Goal: Use online tool/utility: Use online tool/utility

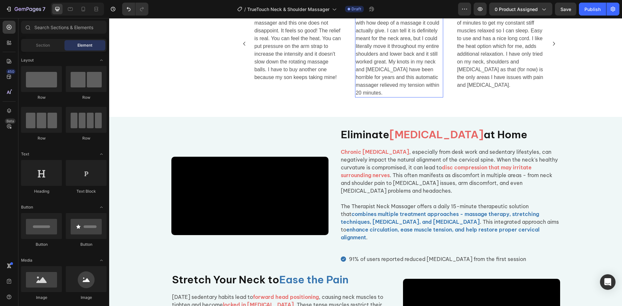
scroll to position [421, 0]
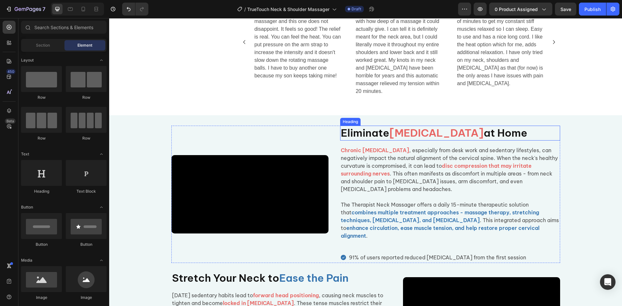
click at [380, 141] on h2 "Eliminate [MEDICAL_DATA] at Home" at bounding box center [450, 133] width 220 height 15
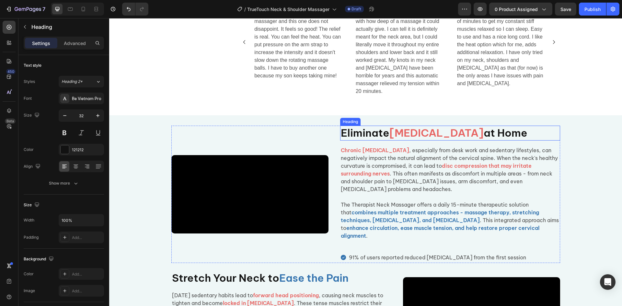
click at [380, 141] on h2 "Eliminate [MEDICAL_DATA] at Home" at bounding box center [450, 133] width 220 height 15
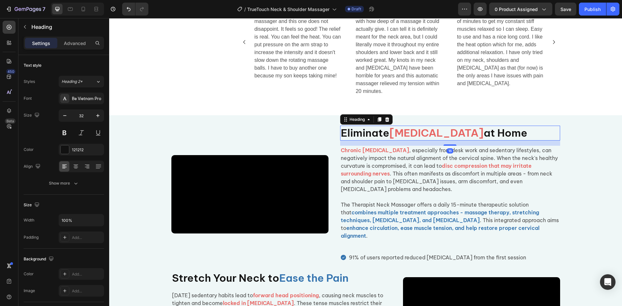
click at [380, 140] on p "Eliminate [MEDICAL_DATA] at Home" at bounding box center [450, 133] width 219 height 14
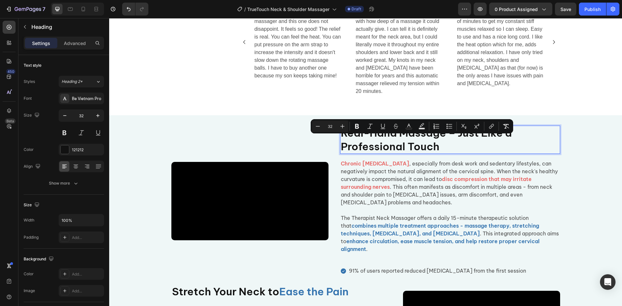
scroll to position [415, 0]
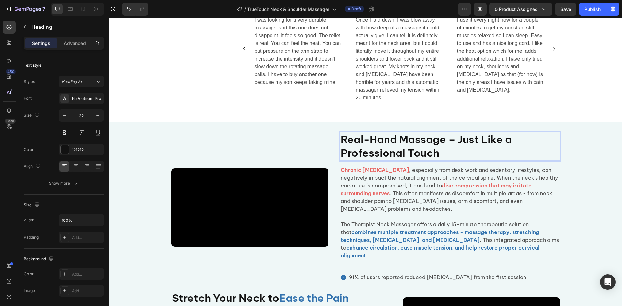
click at [435, 153] on p "Real-Hand Massage – Just Like a Professional Touch" at bounding box center [450, 146] width 219 height 27
drag, startPoint x: 444, startPoint y: 143, endPoint x: 456, endPoint y: 145, distance: 12.1
click at [456, 145] on p "Real-Hand Massage – Just Like a Professional Touch" at bounding box center [450, 146] width 219 height 27
click at [443, 145] on p "Real-Hand MassageJust Like a Professional Touch" at bounding box center [450, 146] width 219 height 27
click at [453, 160] on p "Real-Hand MassageJust Like a Professional Touch" at bounding box center [450, 146] width 219 height 27
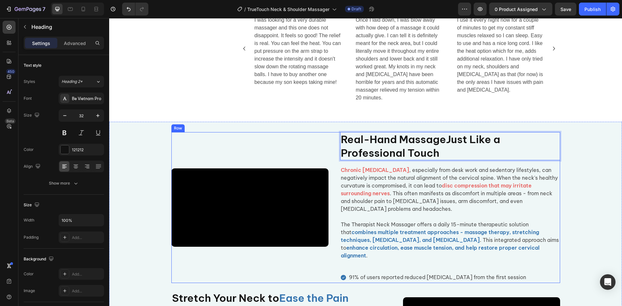
click at [456, 185] on strong "disc compression that may irritate surrounding nerves" at bounding box center [436, 189] width 191 height 14
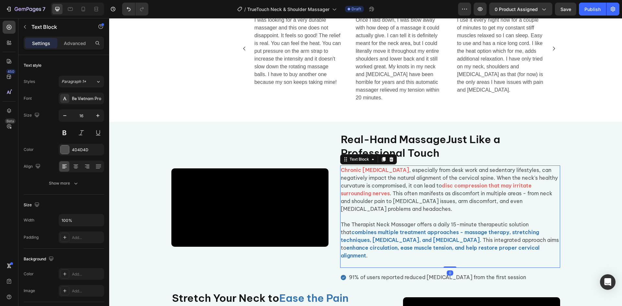
click at [461, 155] on p "Real-Hand MassageJust Like a Professional Touch" at bounding box center [450, 146] width 219 height 27
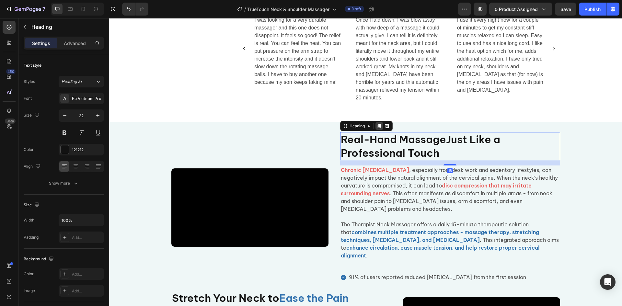
click at [377, 129] on icon at bounding box center [379, 125] width 5 height 5
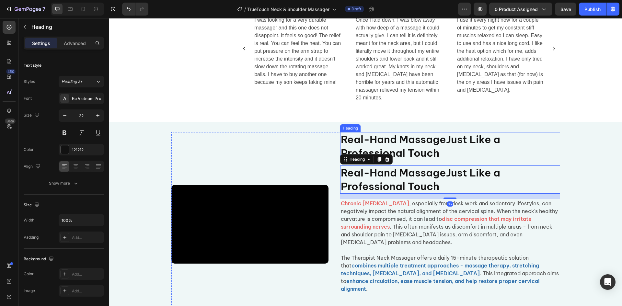
click at [435, 148] on p "Real-Hand MassageJust Like a Professional Touch" at bounding box center [450, 146] width 219 height 27
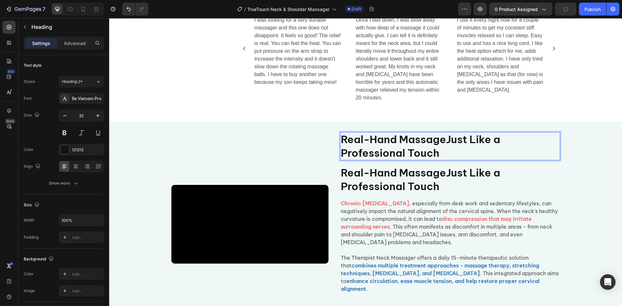
click at [446, 144] on p "Real-Hand MassageJust Like a Professional Touch" at bounding box center [450, 146] width 219 height 27
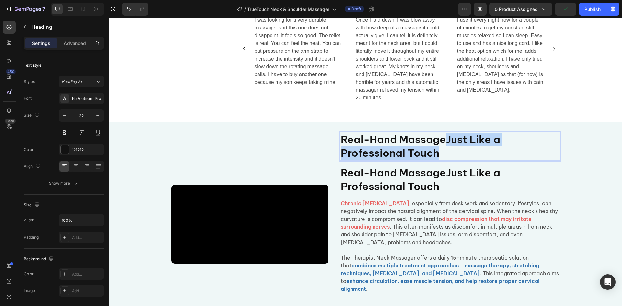
drag, startPoint x: 443, startPoint y: 139, endPoint x: 449, endPoint y: 153, distance: 15.1
click at [450, 154] on p "Real-Hand MassageJust Like a Professional Touch" at bounding box center [450, 146] width 219 height 27
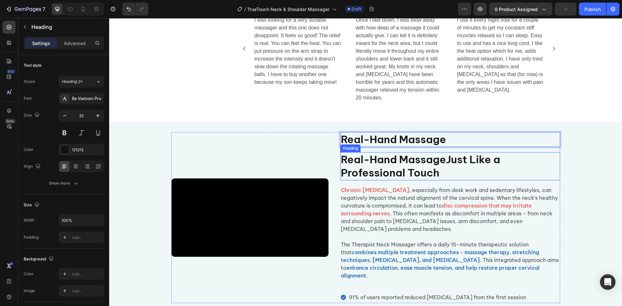
click at [444, 162] on h2 "Real-Hand MassageJust Like a Professional Touch" at bounding box center [450, 166] width 220 height 28
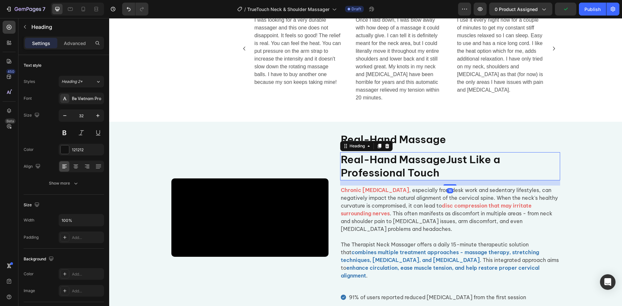
click at [444, 162] on h2 "Real-Hand MassageJust Like a Professional Touch" at bounding box center [450, 166] width 220 height 28
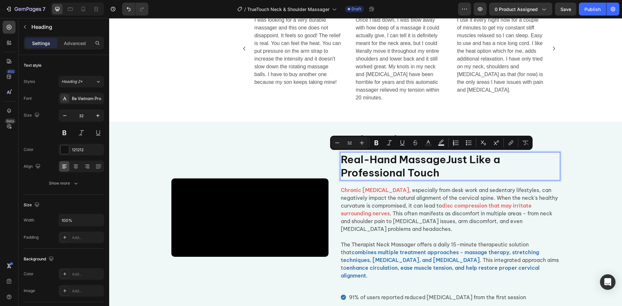
click at [397, 162] on p "Real-Hand MassageJust Like a Professional Touch" at bounding box center [450, 166] width 219 height 27
click at [447, 161] on p "Real-Hand MassageJust Like a Professional Touch" at bounding box center [450, 166] width 219 height 27
click at [445, 162] on p "Real-Hand MassageJust Like a Professional Touch" at bounding box center [450, 166] width 219 height 27
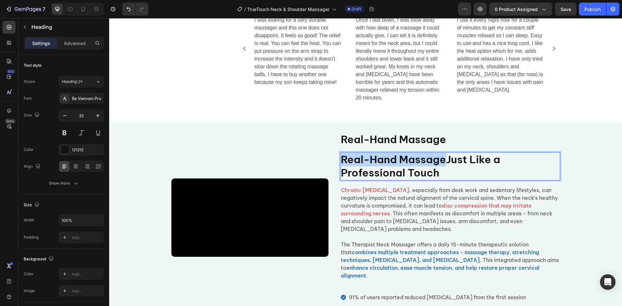
drag, startPoint x: 444, startPoint y: 162, endPoint x: 336, endPoint y: 164, distance: 108.6
click at [335, 163] on div "Video Real-Hand Massage Heading Real-Hand MassageJust Like a Professional Touch…" at bounding box center [365, 217] width 389 height 171
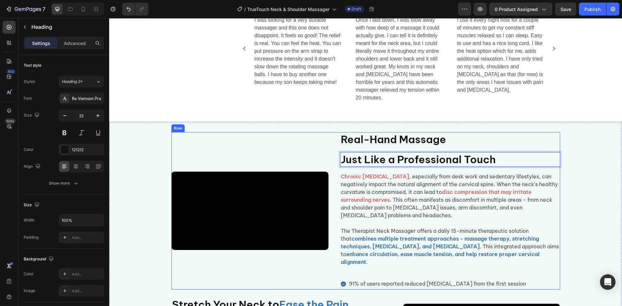
click at [420, 211] on p "Chronic [MEDICAL_DATA] , especially from desk work and sedentary lifestyles, ca…" at bounding box center [450, 196] width 219 height 47
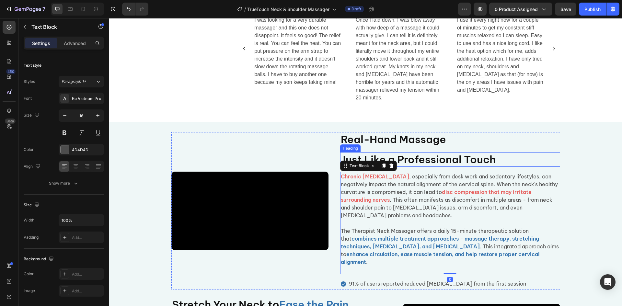
click at [403, 160] on p "Just Like a Professional Touch" at bounding box center [450, 160] width 219 height 14
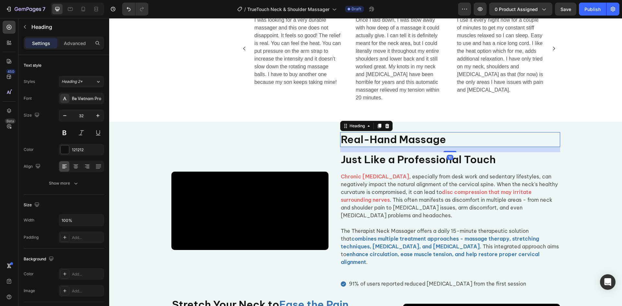
click at [399, 140] on p "Real-Hand Massage" at bounding box center [450, 140] width 219 height 14
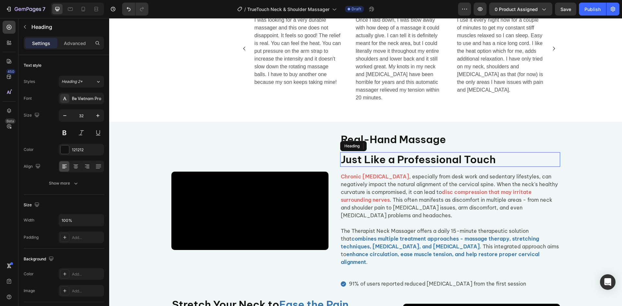
click at [406, 158] on p "Just Like a Professional Touch" at bounding box center [450, 160] width 219 height 14
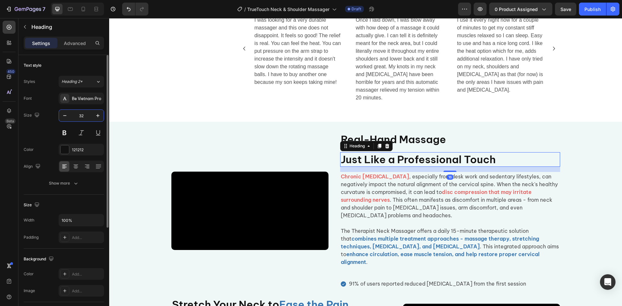
click at [91, 115] on input "32" at bounding box center [81, 116] width 21 height 12
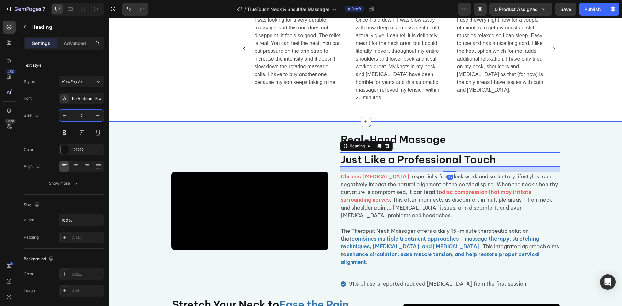
type input "26"
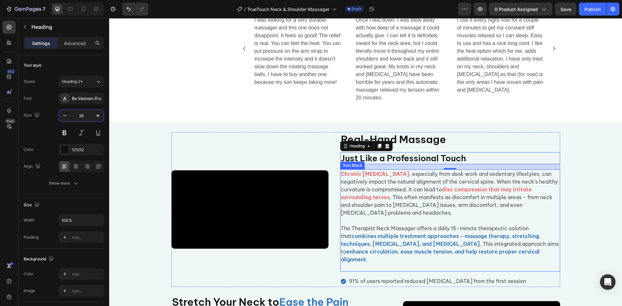
click at [514, 234] on strong "combines multiple treatment approaches - massage therapy, stretching techniques…" at bounding box center [440, 240] width 198 height 14
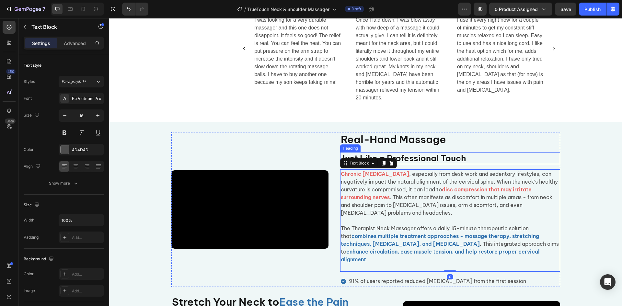
click at [415, 158] on p "Just Like a Professional Touch" at bounding box center [450, 158] width 219 height 11
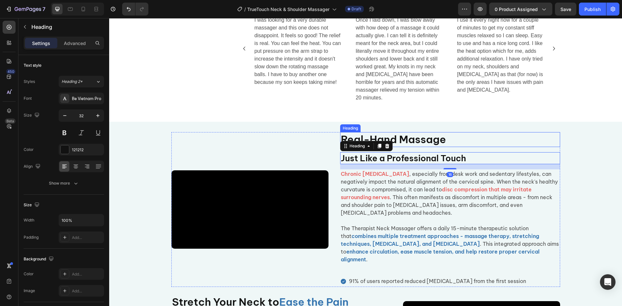
click at [415, 139] on p "Real-Hand Massage" at bounding box center [450, 140] width 219 height 14
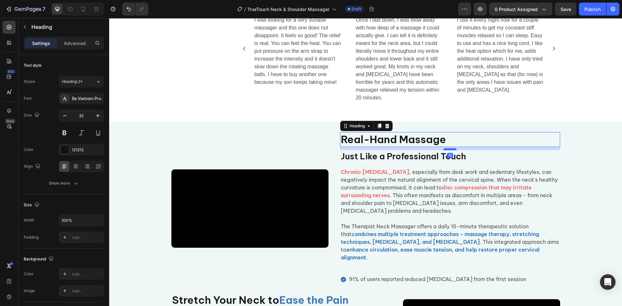
click at [449, 150] on div at bounding box center [450, 149] width 13 height 2
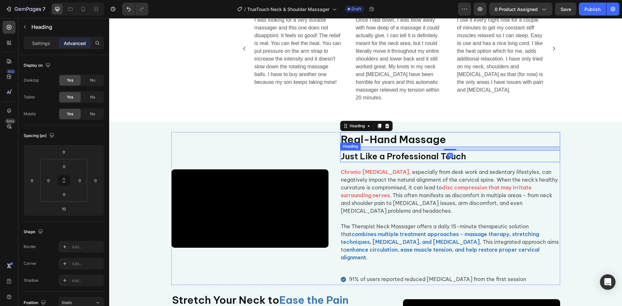
click at [428, 158] on p "Just Like a Professional Touch" at bounding box center [450, 156] width 219 height 11
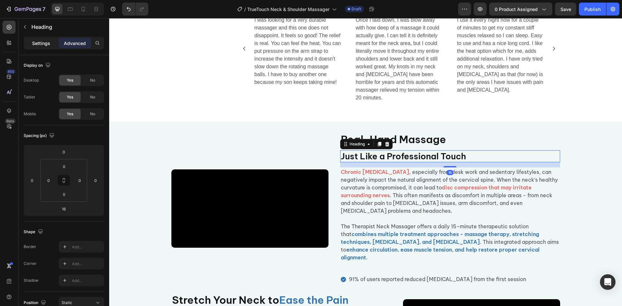
click at [39, 44] on p "Settings" at bounding box center [41, 43] width 18 height 7
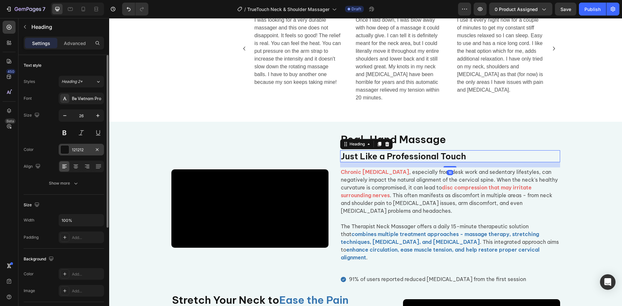
click at [67, 152] on div at bounding box center [65, 150] width 8 height 8
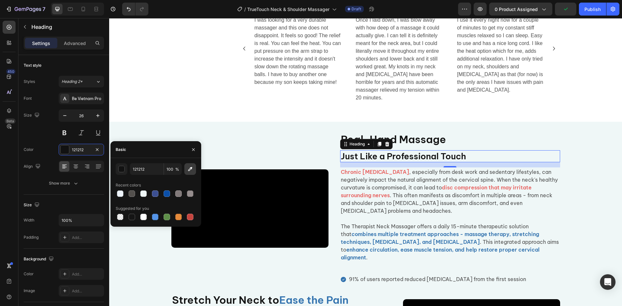
click at [194, 174] on button "button" at bounding box center [190, 169] width 12 height 12
type input "4171AC"
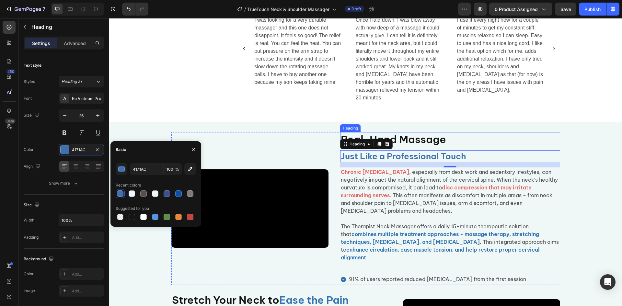
click at [512, 139] on p "Real-Hand Massage" at bounding box center [450, 140] width 219 height 14
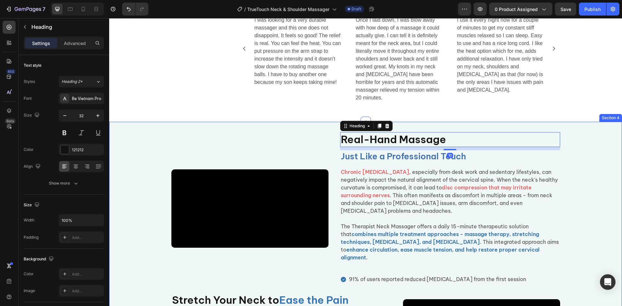
click at [597, 187] on div "Video Real-Hand Massage Heading 10 Just Like a Professional Touch Heading Chron…" at bounding box center [365, 258] width 513 height 252
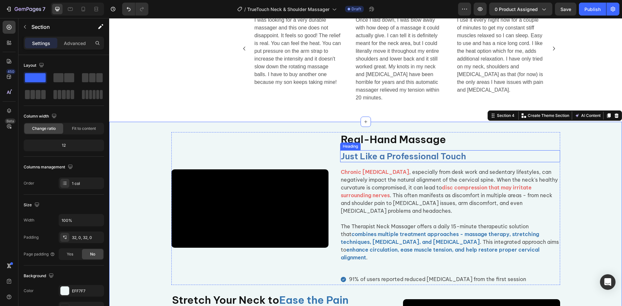
click at [413, 158] on p "Just Like a Professional Touch" at bounding box center [450, 156] width 219 height 11
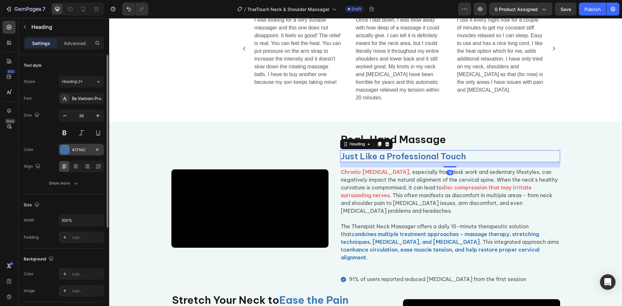
click at [68, 150] on div at bounding box center [65, 150] width 8 height 8
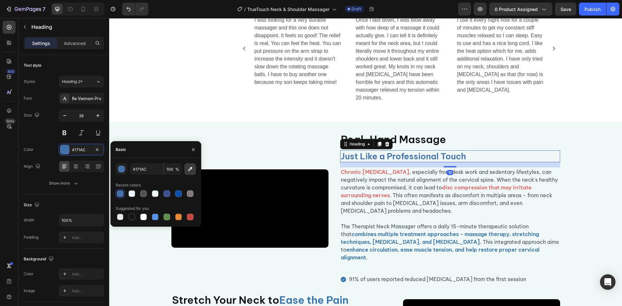
click at [193, 168] on icon "button" at bounding box center [190, 169] width 6 height 6
type input "DF6864"
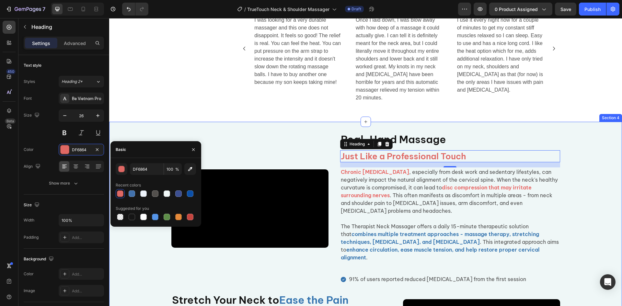
click at [579, 184] on div "Video Real-Hand Massage Heading Just Like a Professional Touch Heading 16 Chron…" at bounding box center [365, 258] width 513 height 252
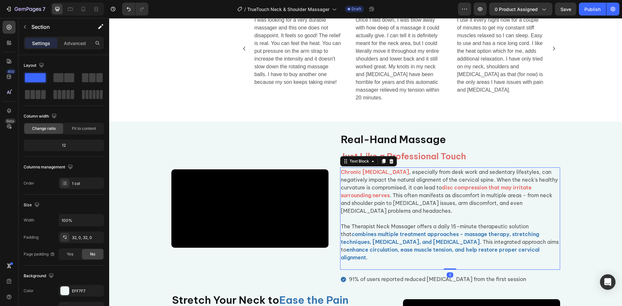
click at [380, 195] on strong "disc compression that may irritate surrounding nerves" at bounding box center [436, 191] width 191 height 14
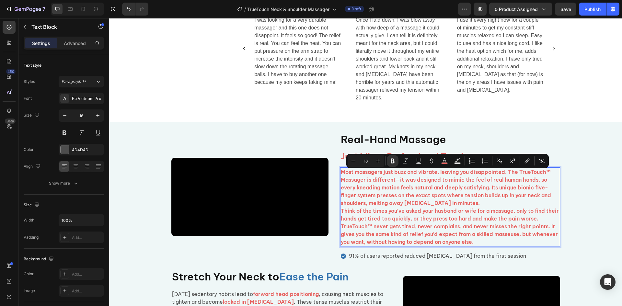
scroll to position [427, 0]
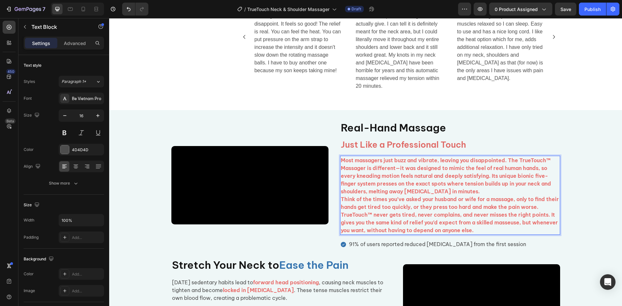
click at [460, 195] on p "Most massagers just buzz and vibrate, leaving you disappointed. The TrueTouch™ …" at bounding box center [450, 176] width 219 height 39
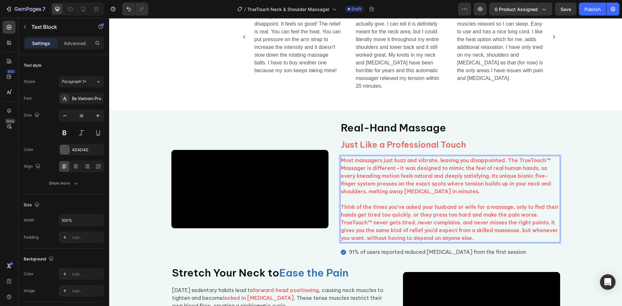
scroll to position [423, 0]
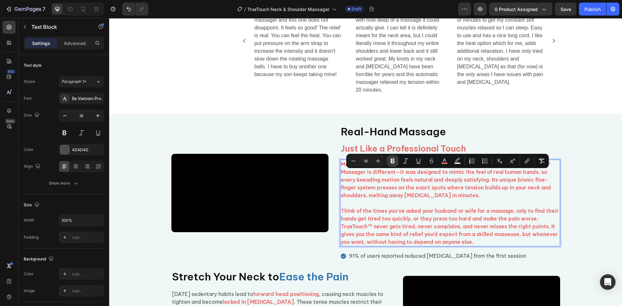
click at [395, 162] on icon "Editor contextual toolbar" at bounding box center [393, 161] width 6 height 6
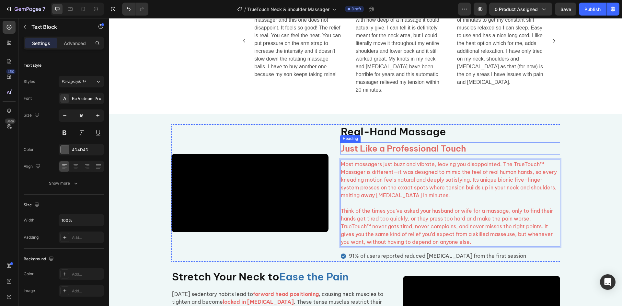
click at [449, 154] on p "Just Like a Professional Touch" at bounding box center [450, 148] width 219 height 11
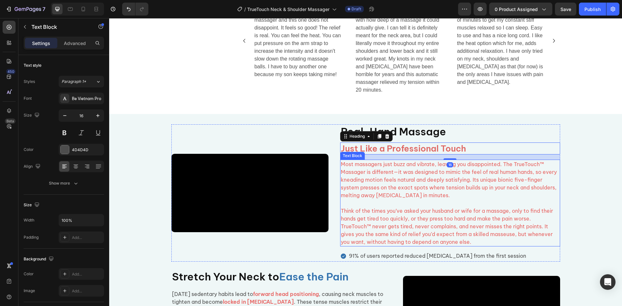
click at [412, 185] on p "Most massagers just buzz and vibrate, leaving you disappointed. The TrueTouch™ …" at bounding box center [450, 179] width 219 height 39
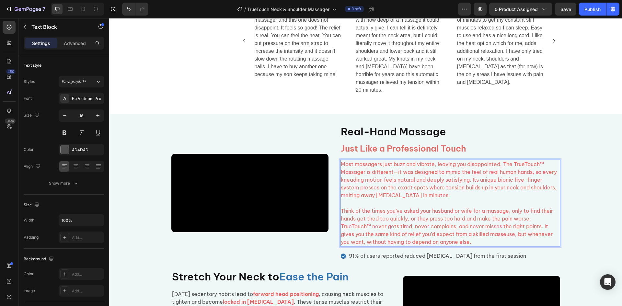
click at [406, 182] on span "Most massagers just buzz and vibrate, leaving you disappointed. The TrueTouch™ …" at bounding box center [449, 180] width 216 height 38
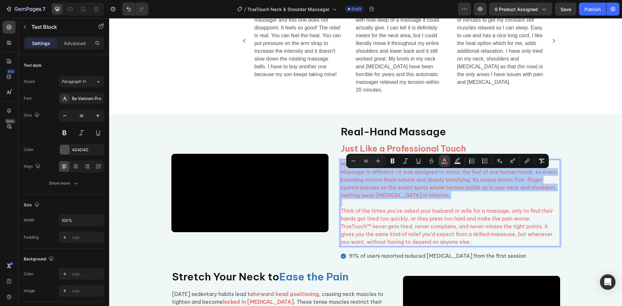
click at [443, 159] on icon "Editor contextual toolbar" at bounding box center [444, 161] width 6 height 6
type input "E76361"
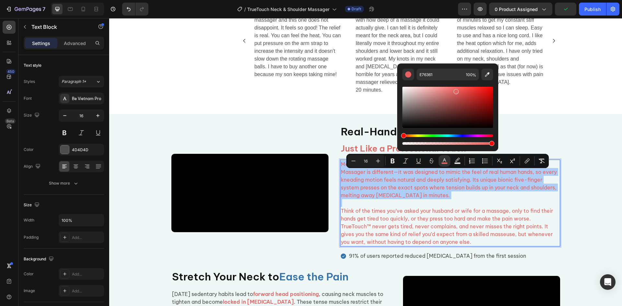
click at [452, 81] on div "Editor contextual toolbar" at bounding box center [448, 113] width 91 height 66
click at [450, 75] on input "E76361" at bounding box center [440, 75] width 47 height 12
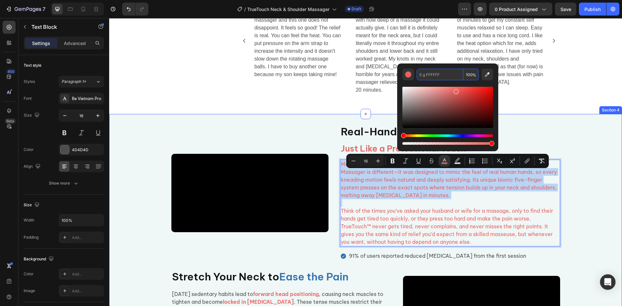
click at [598, 155] on div "Video Real-Hand Massage Heading Just Like a Professional Touch Heading Most mas…" at bounding box center [365, 242] width 513 height 237
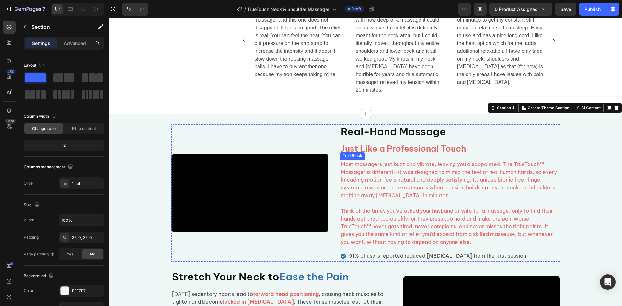
click at [450, 190] on span "Most massagers just buzz and vibrate, leaving you disappointed. The TrueTouch™ …" at bounding box center [449, 180] width 216 height 38
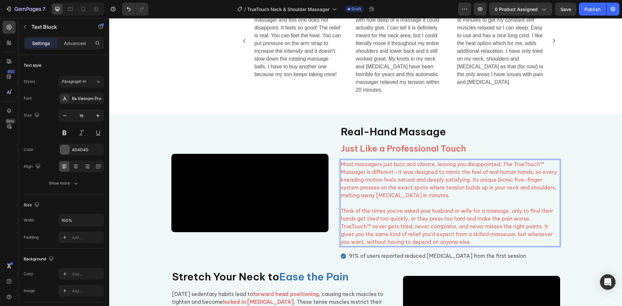
click at [356, 207] on p "Rich Text Editor. Editing area: main" at bounding box center [450, 203] width 219 height 8
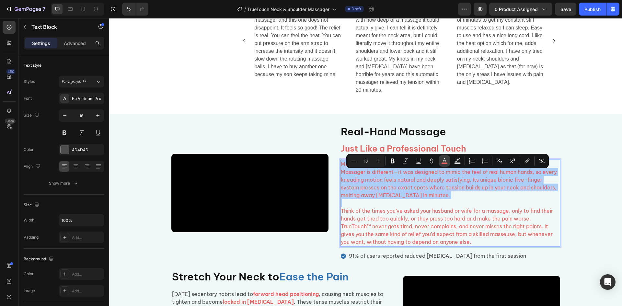
click at [445, 160] on icon "Editor contextual toolbar" at bounding box center [444, 161] width 6 height 6
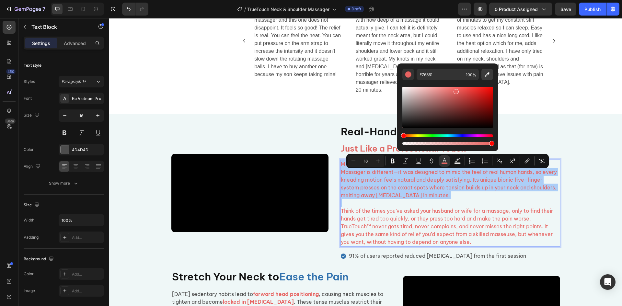
click at [485, 75] on icon "Editor contextual toolbar" at bounding box center [487, 74] width 6 height 6
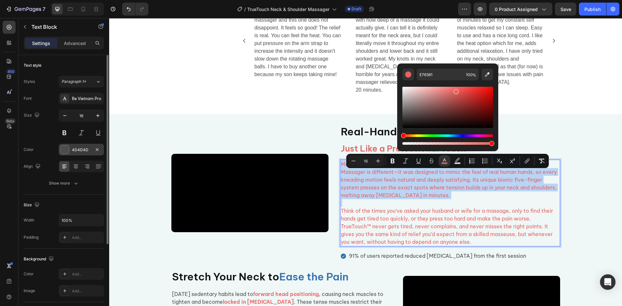
type input "4D4D4D"
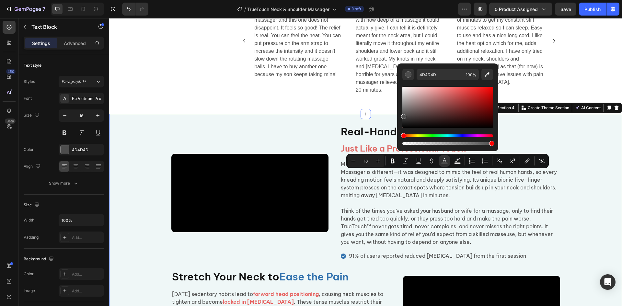
click at [596, 180] on div "Video Real-Hand Massage Heading Just Like a Professional Touch Heading Most mas…" at bounding box center [365, 242] width 513 height 237
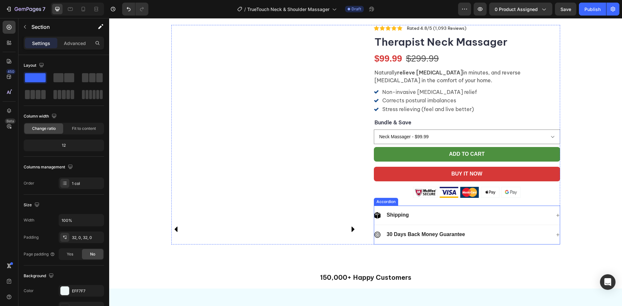
scroll to position [227, 0]
